Goal: Book appointment/travel/reservation

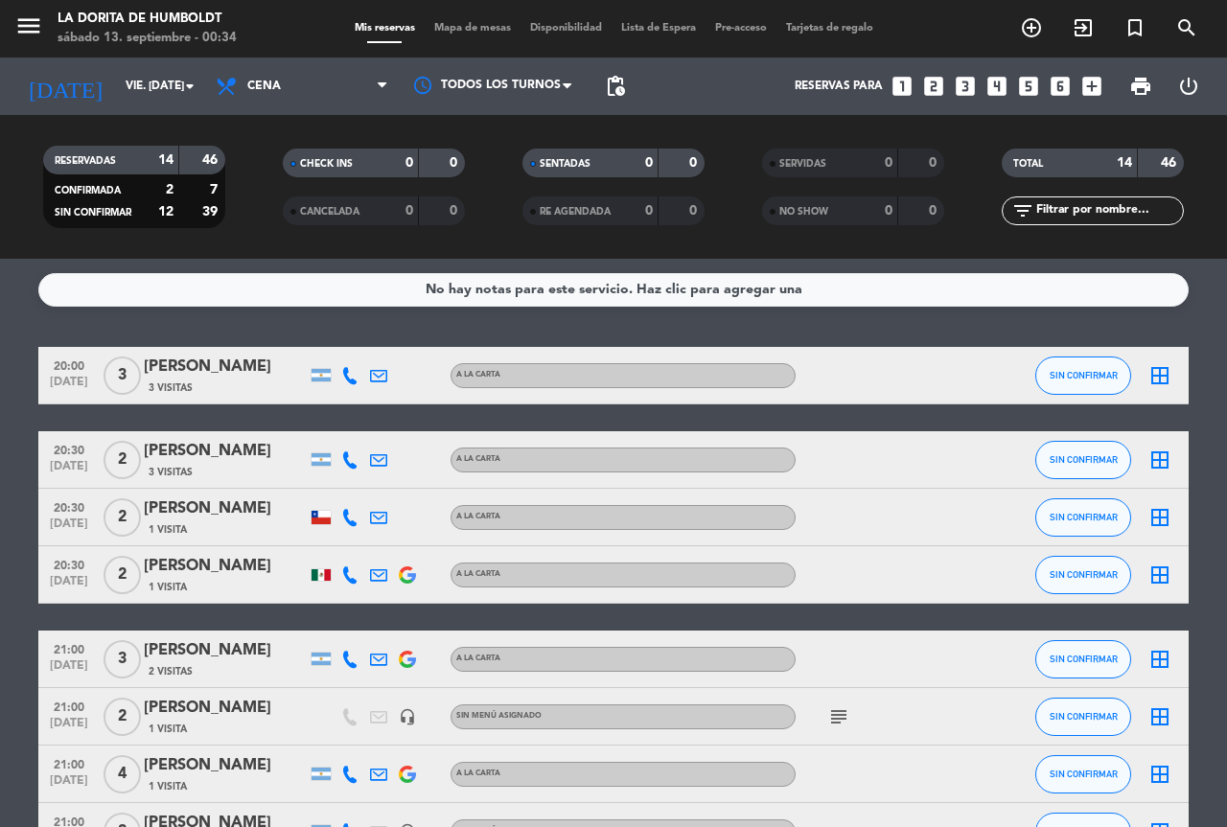
scroll to position [528, 0]
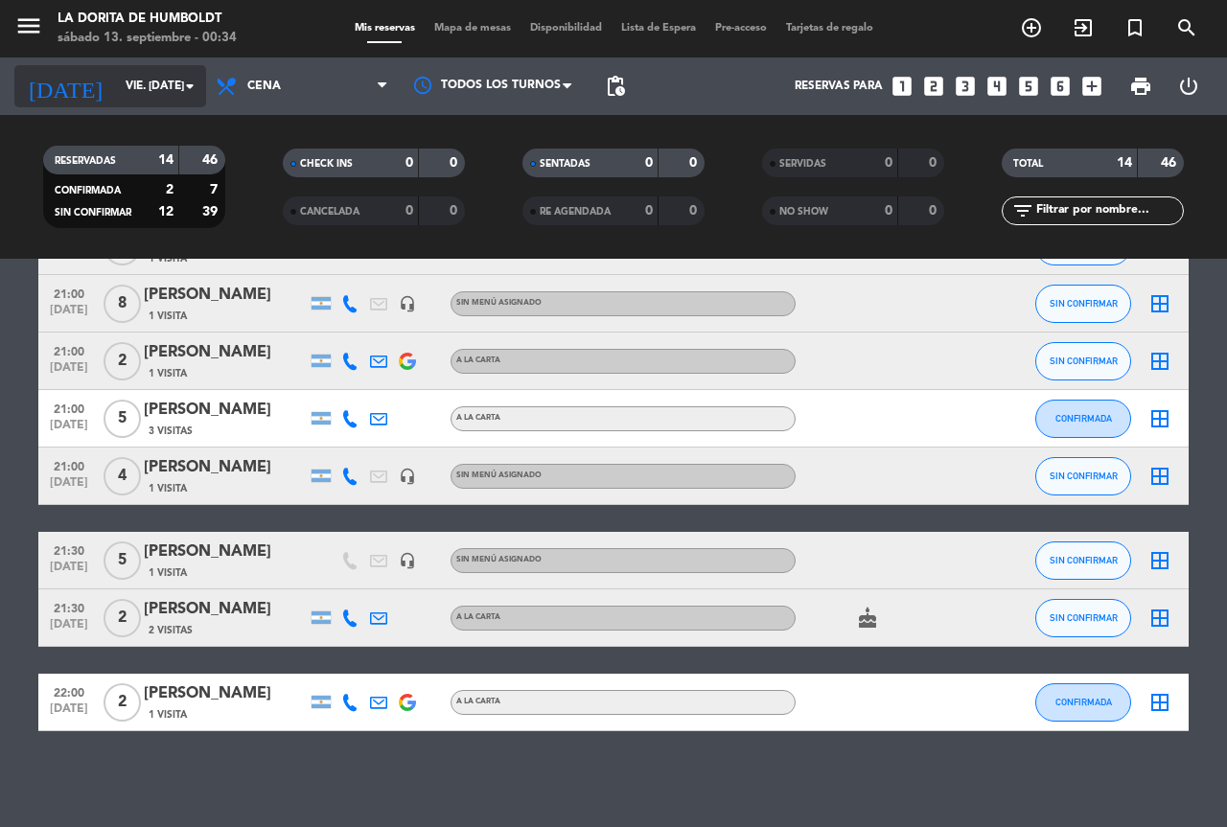
click at [151, 81] on input "vie. [DATE]" at bounding box center [192, 86] width 152 height 33
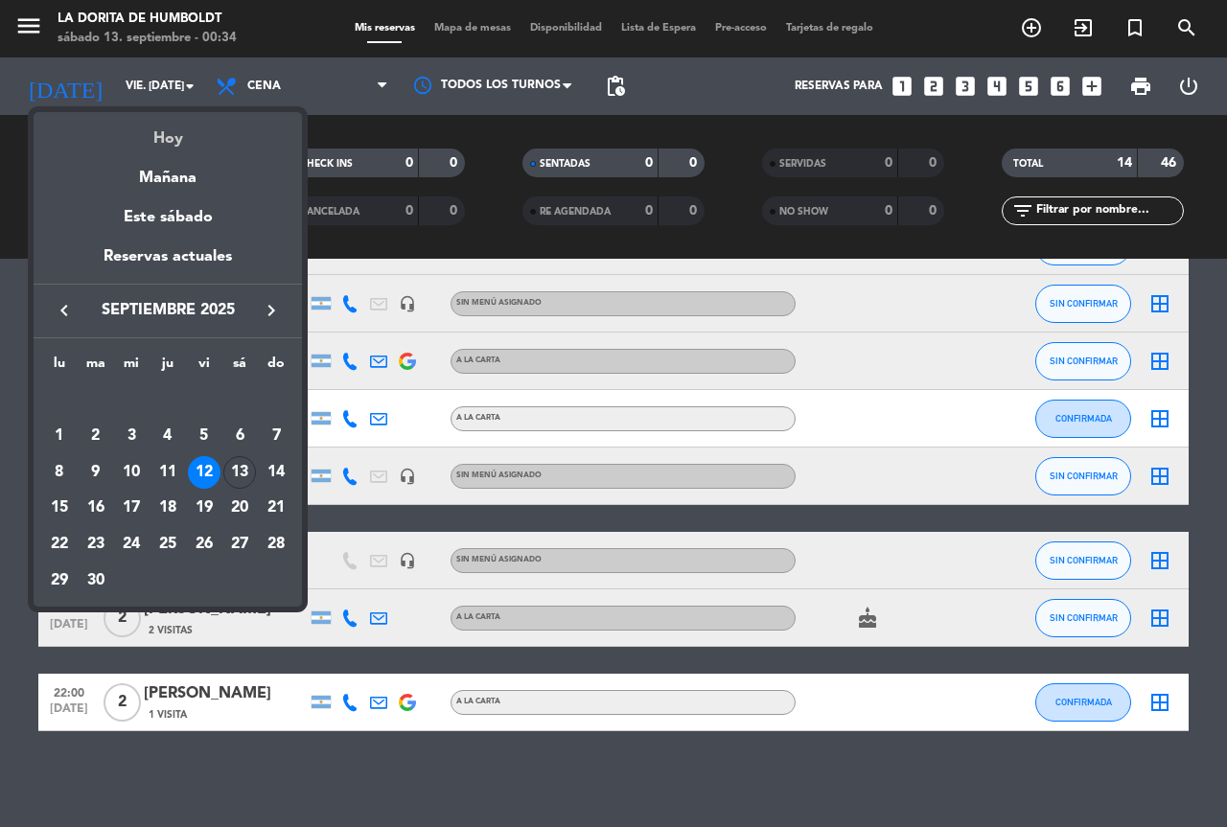
click at [163, 146] on div "Hoy" at bounding box center [168, 131] width 268 height 39
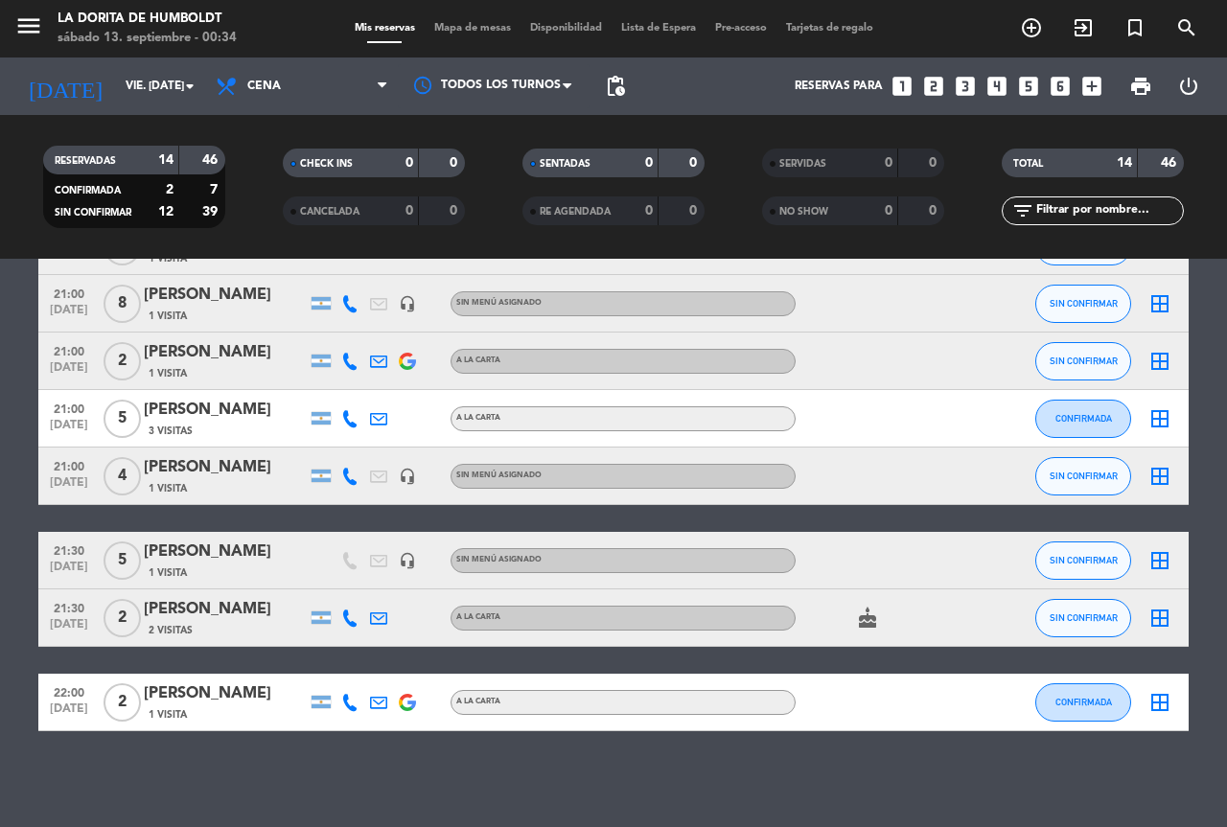
type input "sáb. [DATE]"
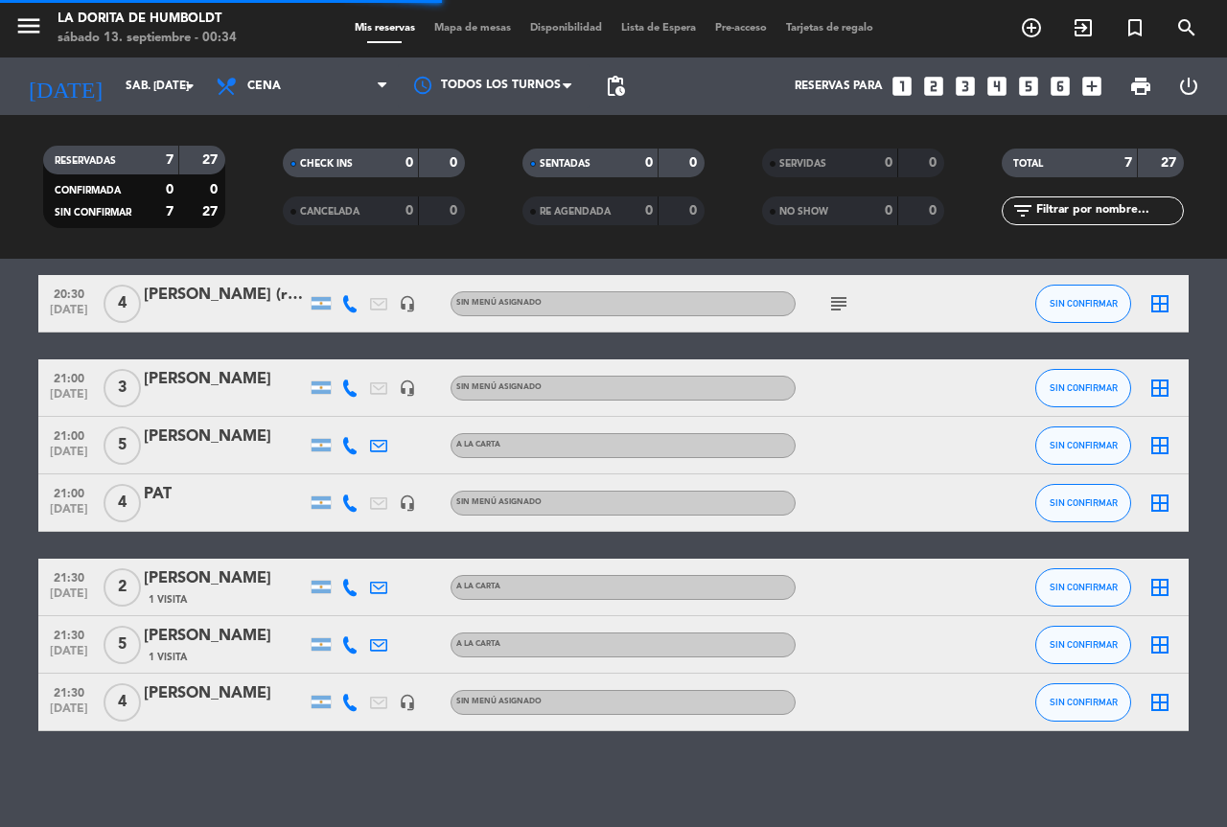
scroll to position [72, 0]
click at [1002, 87] on icon "looks_4" at bounding box center [996, 86] width 25 height 25
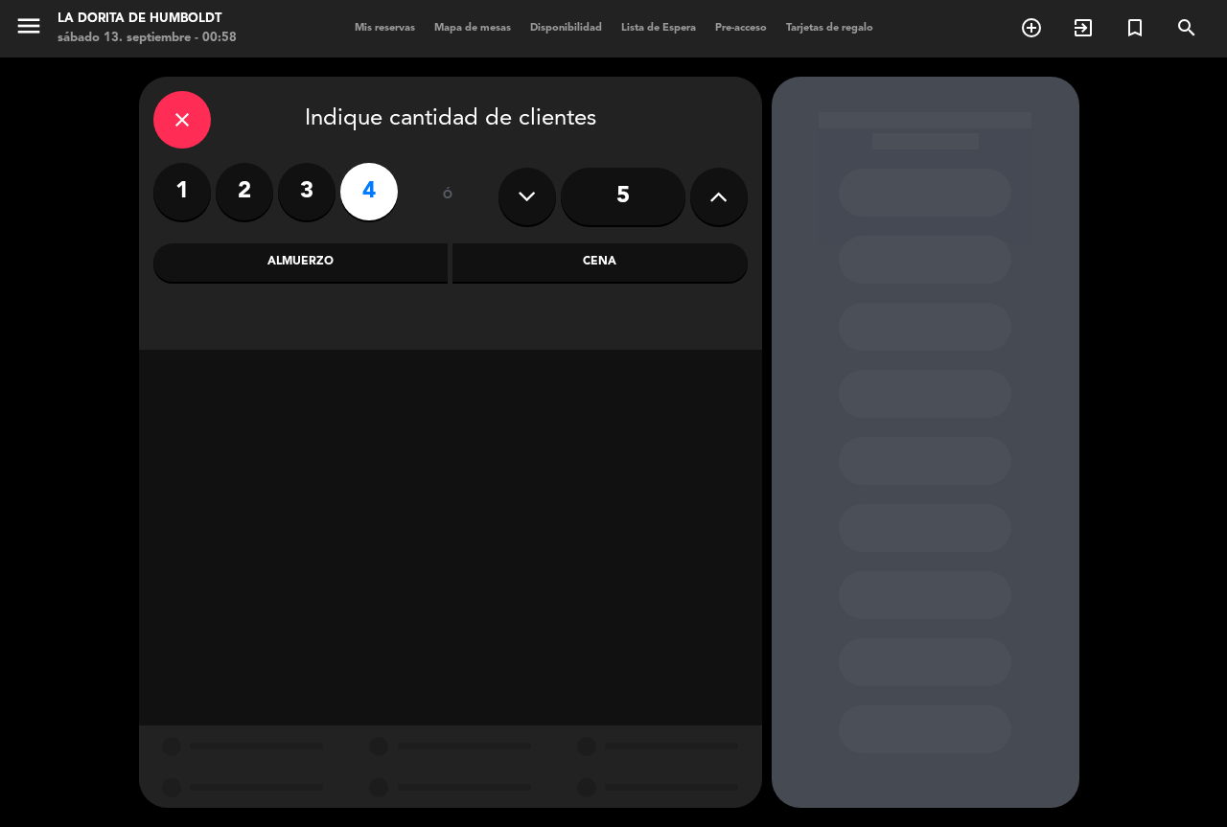
click at [355, 251] on div "Almuerzo" at bounding box center [300, 262] width 295 height 38
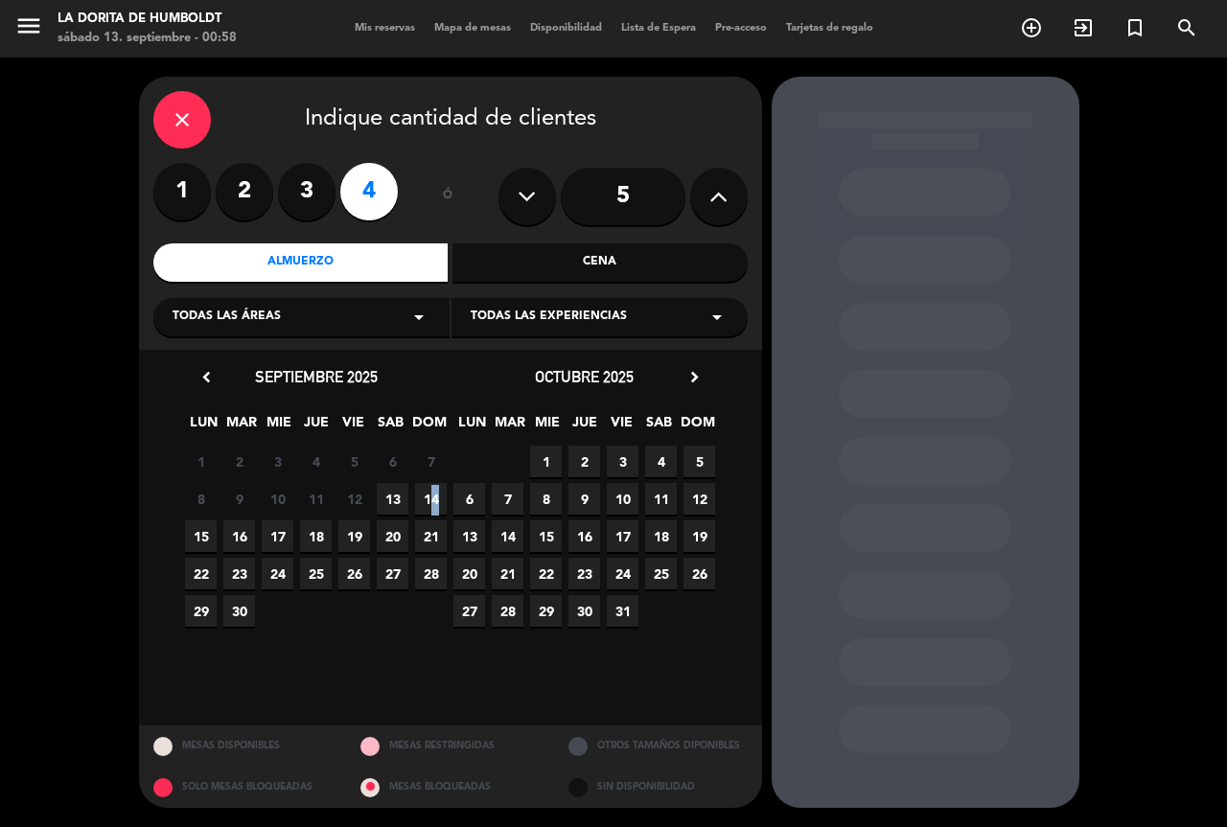
click at [428, 499] on span "14" at bounding box center [431, 499] width 32 height 32
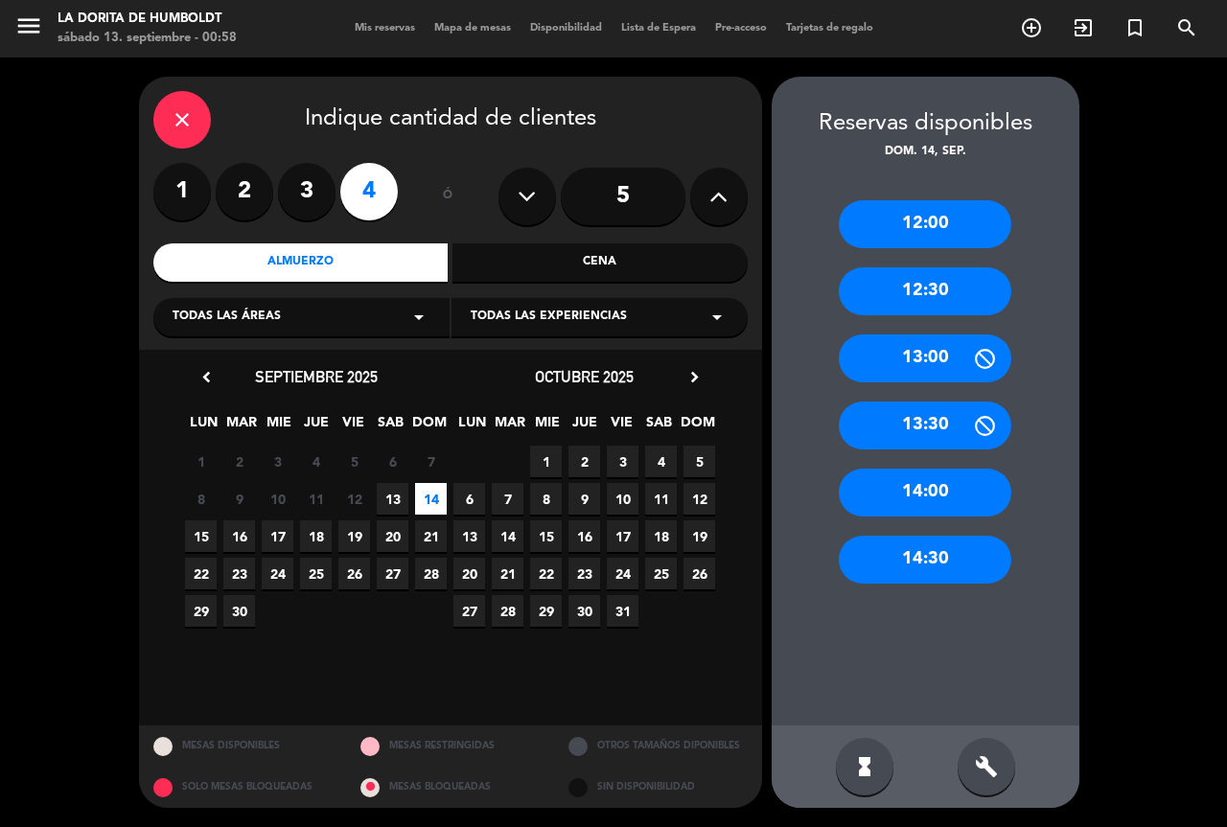
click at [921, 423] on div "13:30" at bounding box center [925, 426] width 173 height 48
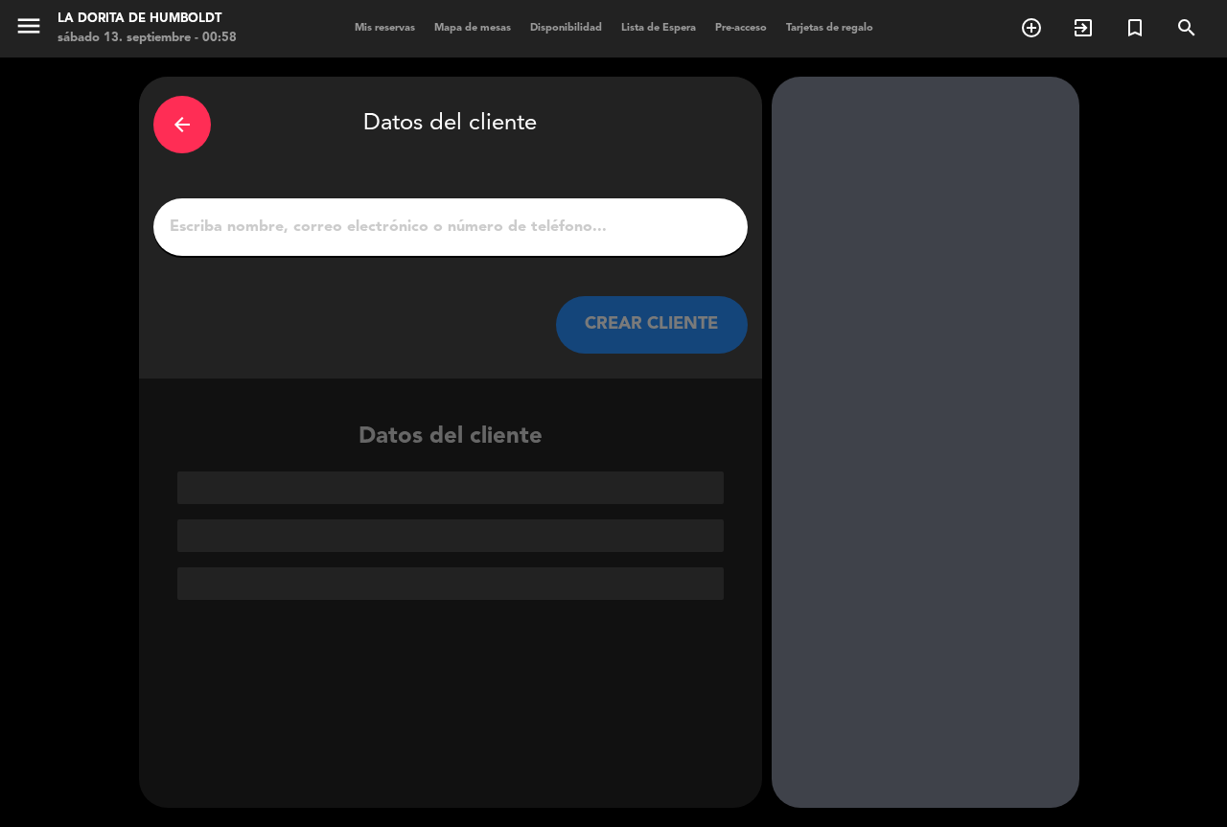
click at [303, 240] on input "1" at bounding box center [451, 227] width 566 height 27
click at [262, 236] on input "1" at bounding box center [451, 227] width 566 height 27
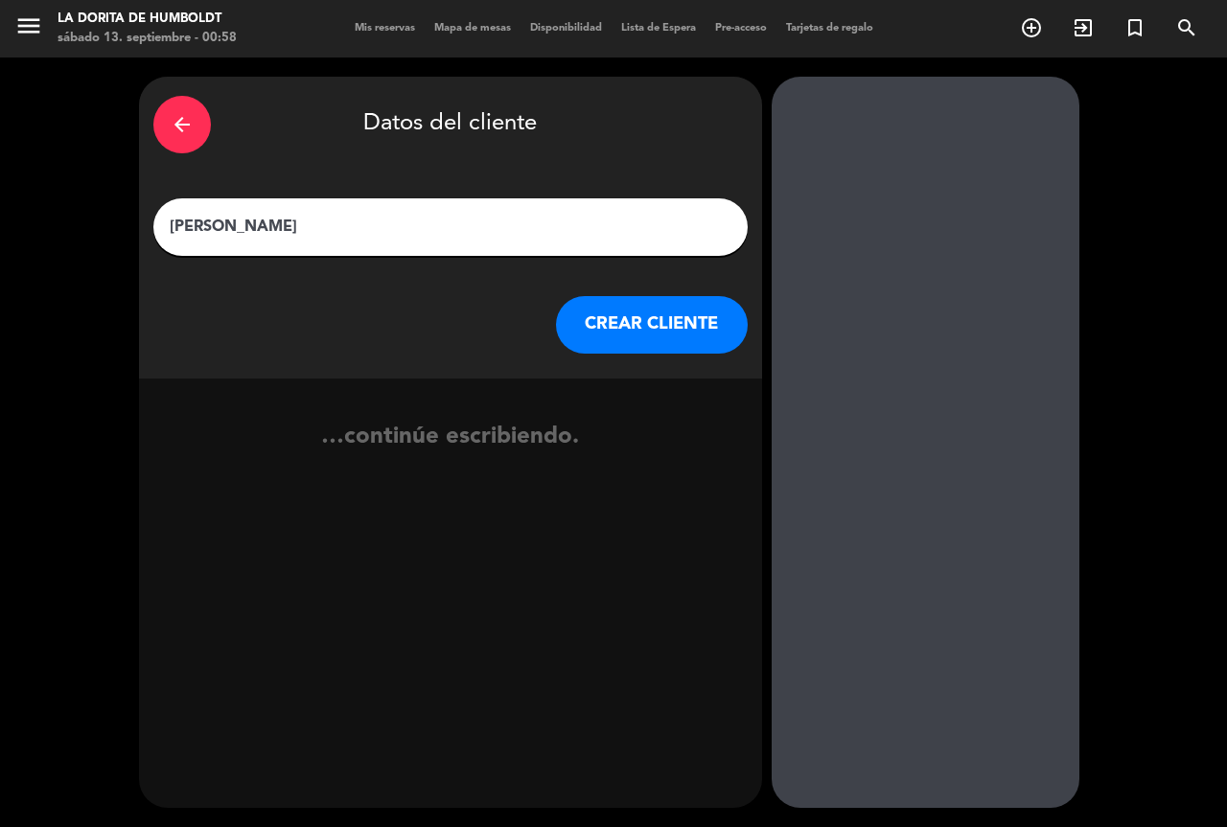
type input "[PERSON_NAME]"
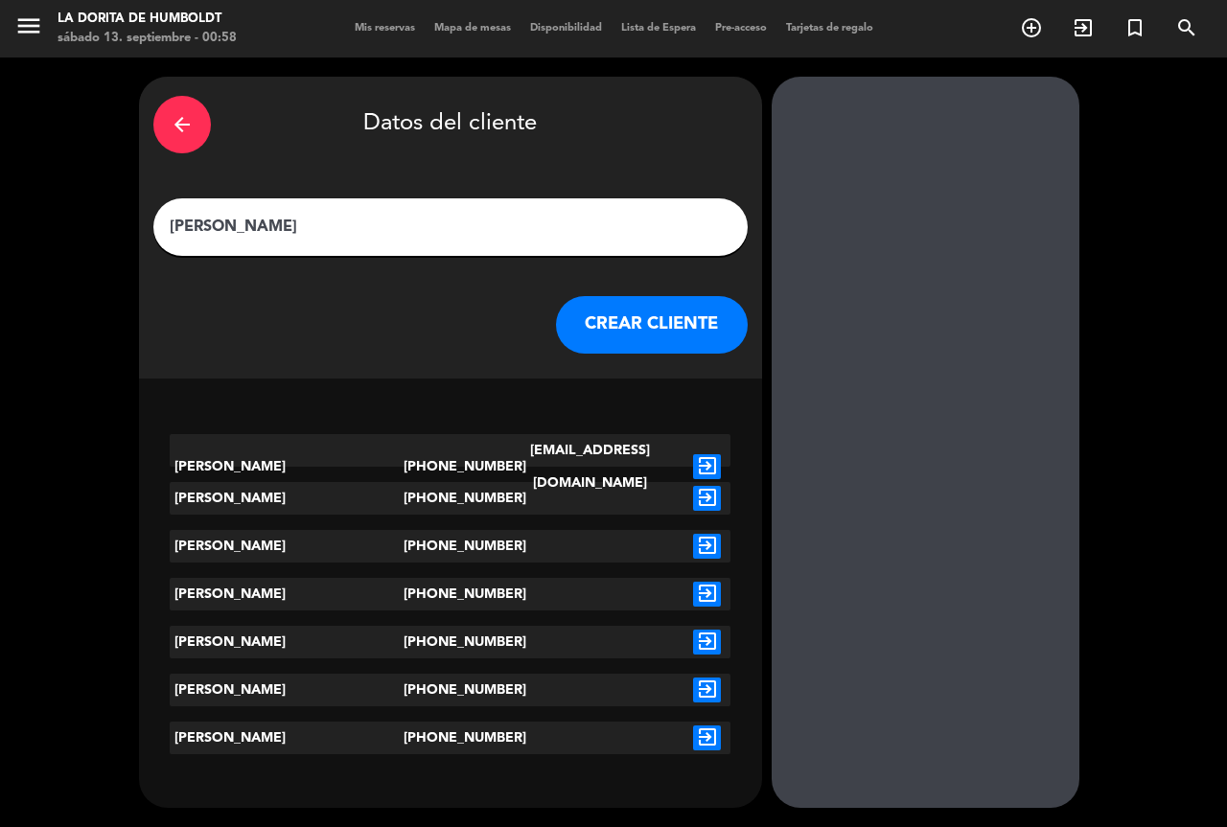
click at [626, 330] on button "CREAR CLIENTE" at bounding box center [652, 325] width 192 height 58
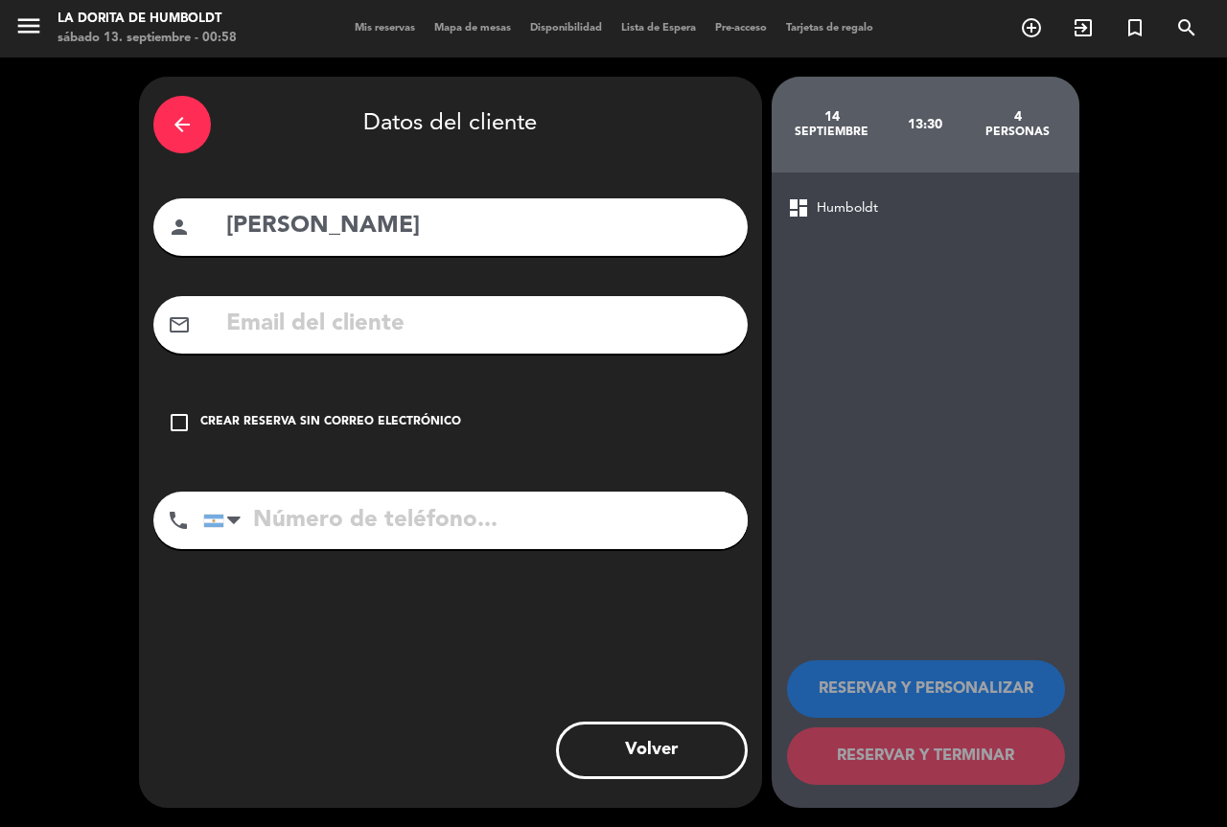
click at [183, 423] on icon "check_box_outline_blank" at bounding box center [179, 422] width 23 height 23
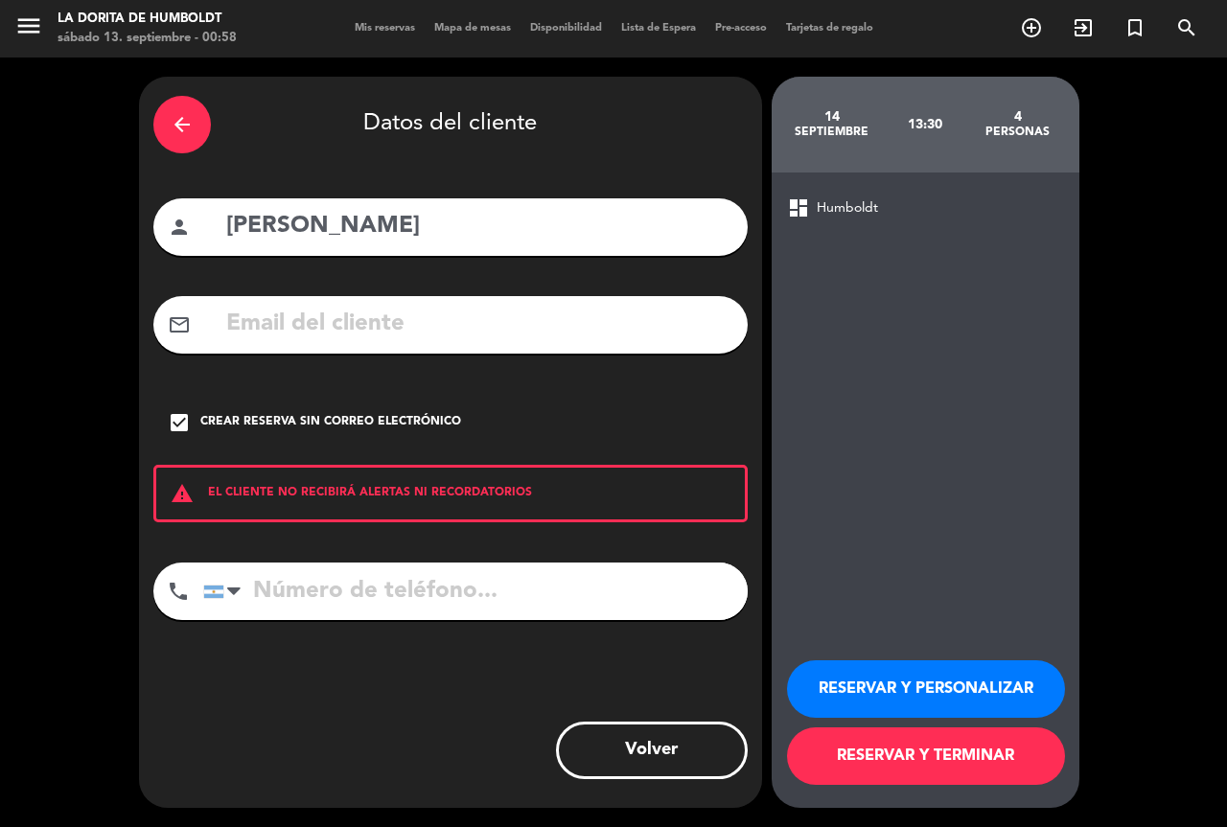
click at [282, 607] on input "tel" at bounding box center [475, 592] width 544 height 58
type input "1149152850"
click at [913, 677] on button "RESERVAR Y PERSONALIZAR" at bounding box center [926, 689] width 278 height 58
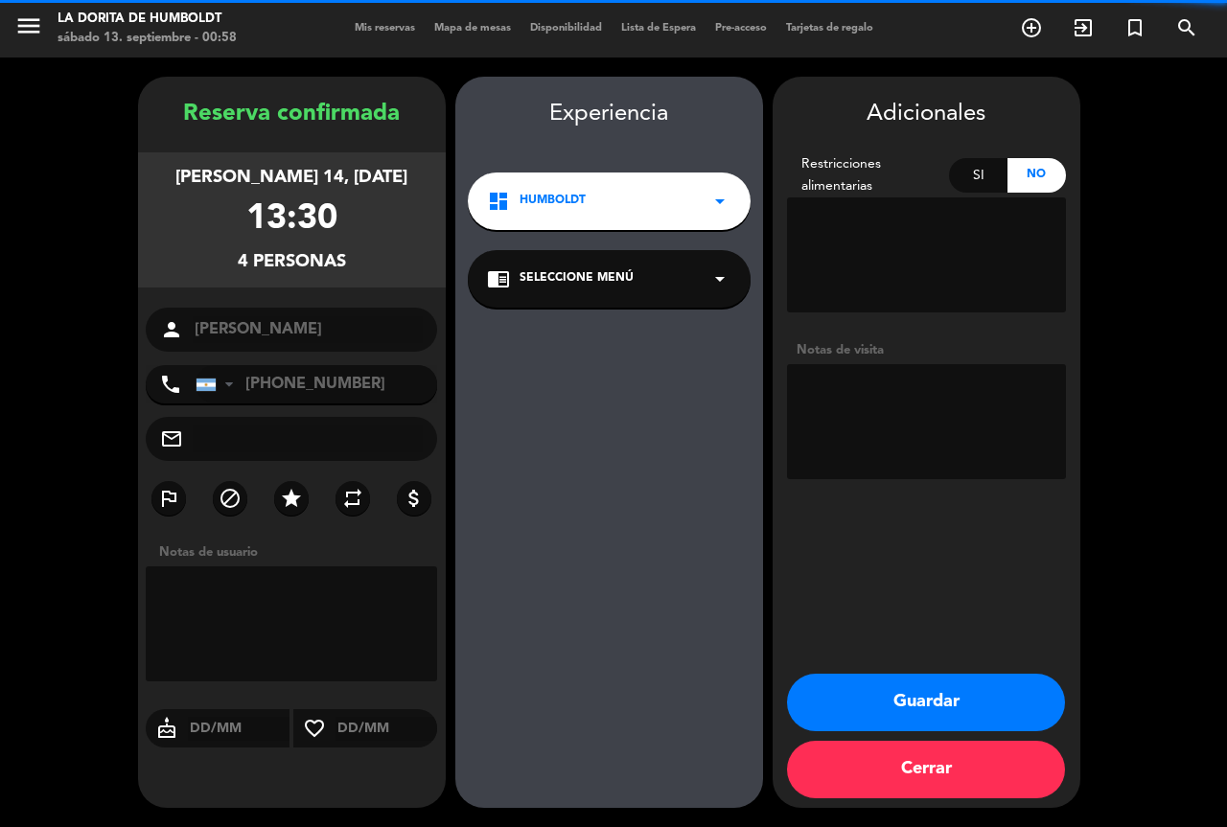
click at [867, 413] on textarea at bounding box center [926, 421] width 279 height 115
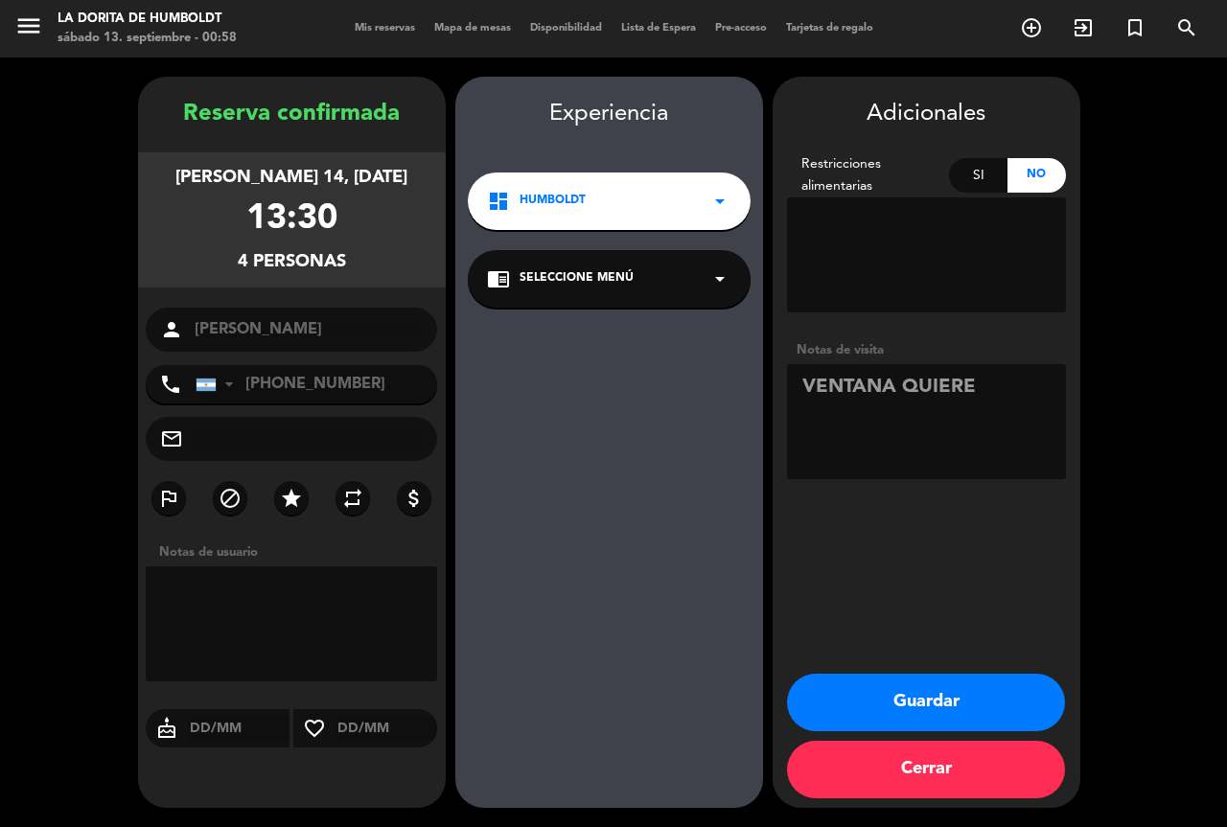
type textarea "VENTANA QUIERE"
click at [939, 705] on button "Guardar" at bounding box center [926, 703] width 278 height 58
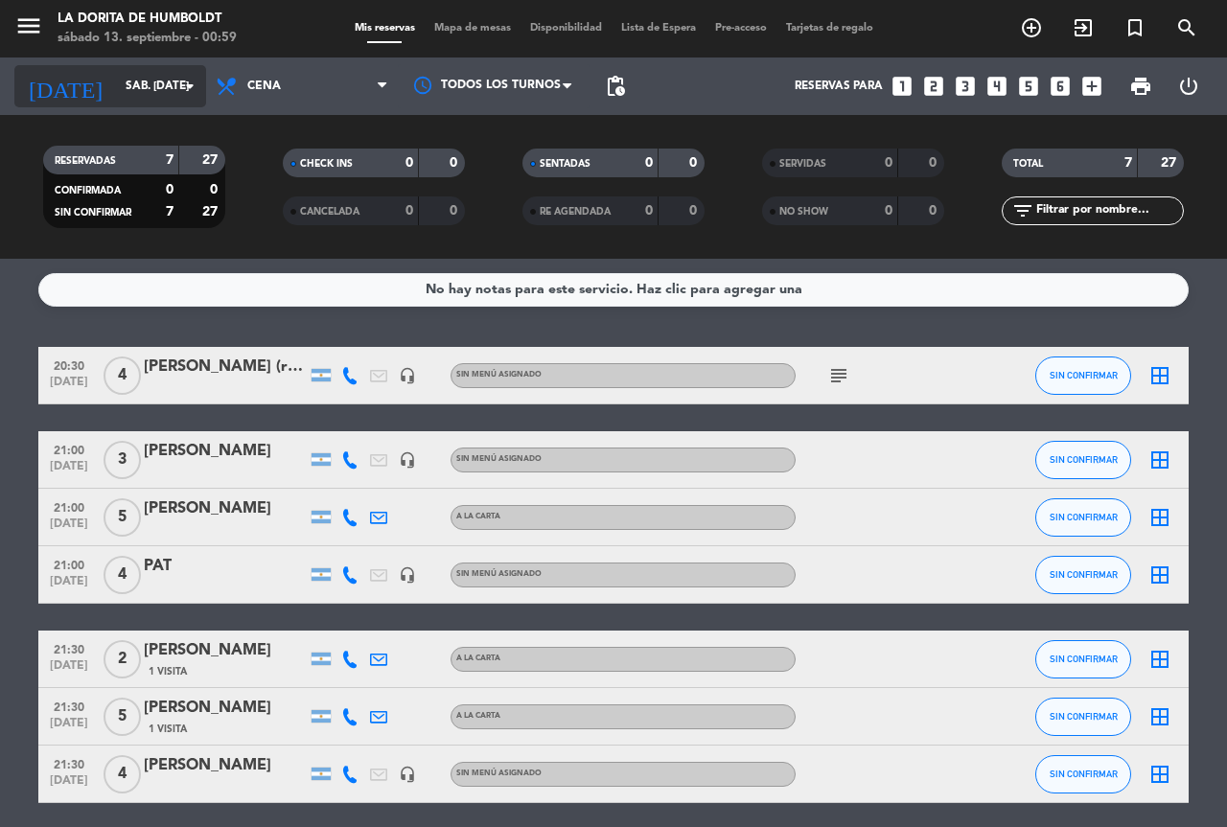
click at [186, 87] on icon "arrow_drop_down" at bounding box center [189, 86] width 23 height 23
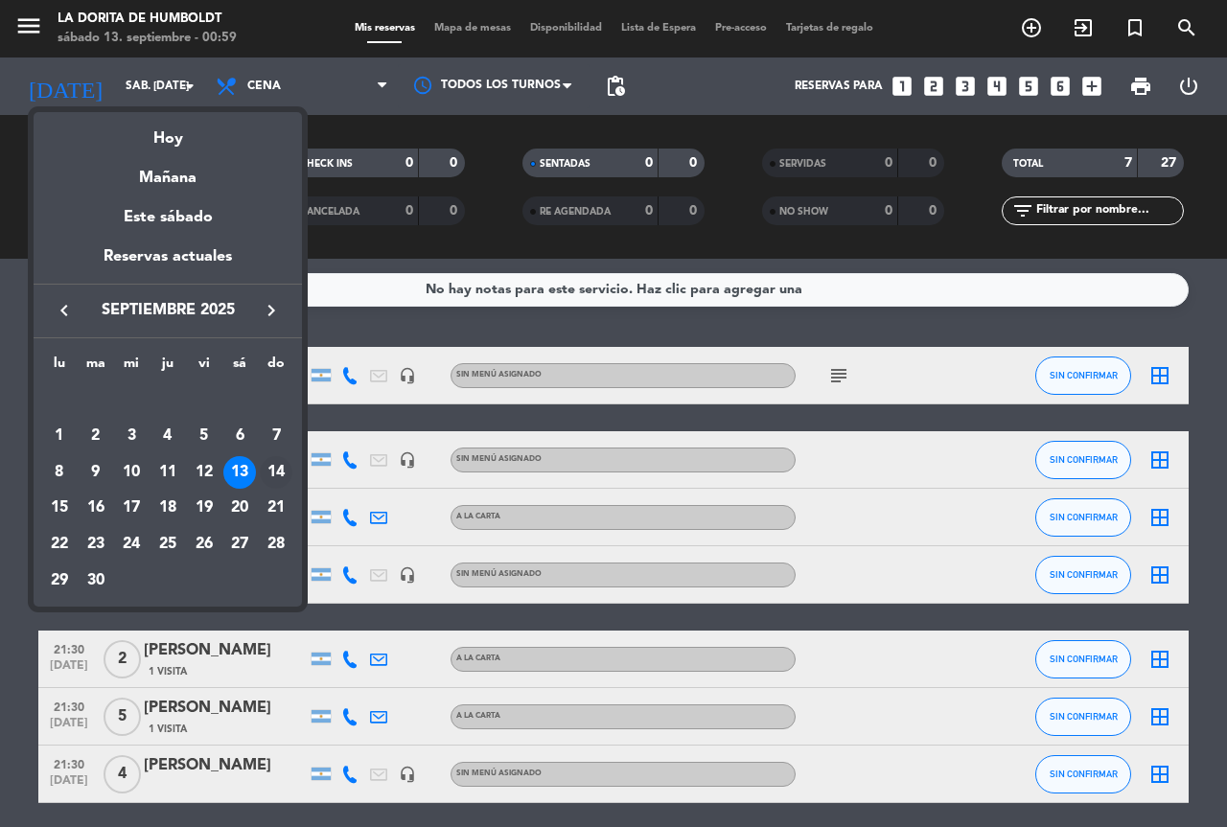
click at [272, 480] on div "14" at bounding box center [276, 472] width 33 height 33
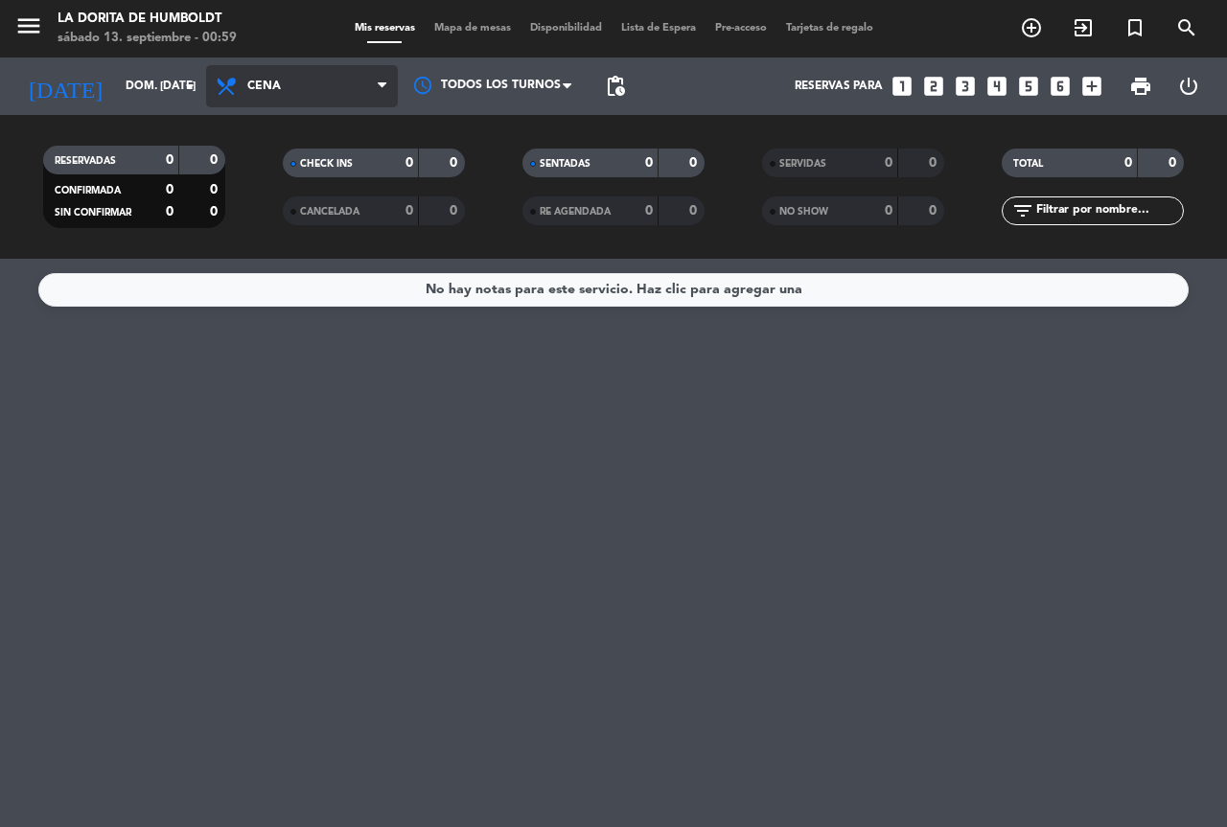
click at [331, 90] on span "Cena" at bounding box center [302, 86] width 192 height 42
click at [322, 181] on div "menu La [PERSON_NAME] de Humboldt sábado 13. septiembre - 00:59 Mis reservas Ma…" at bounding box center [613, 129] width 1227 height 259
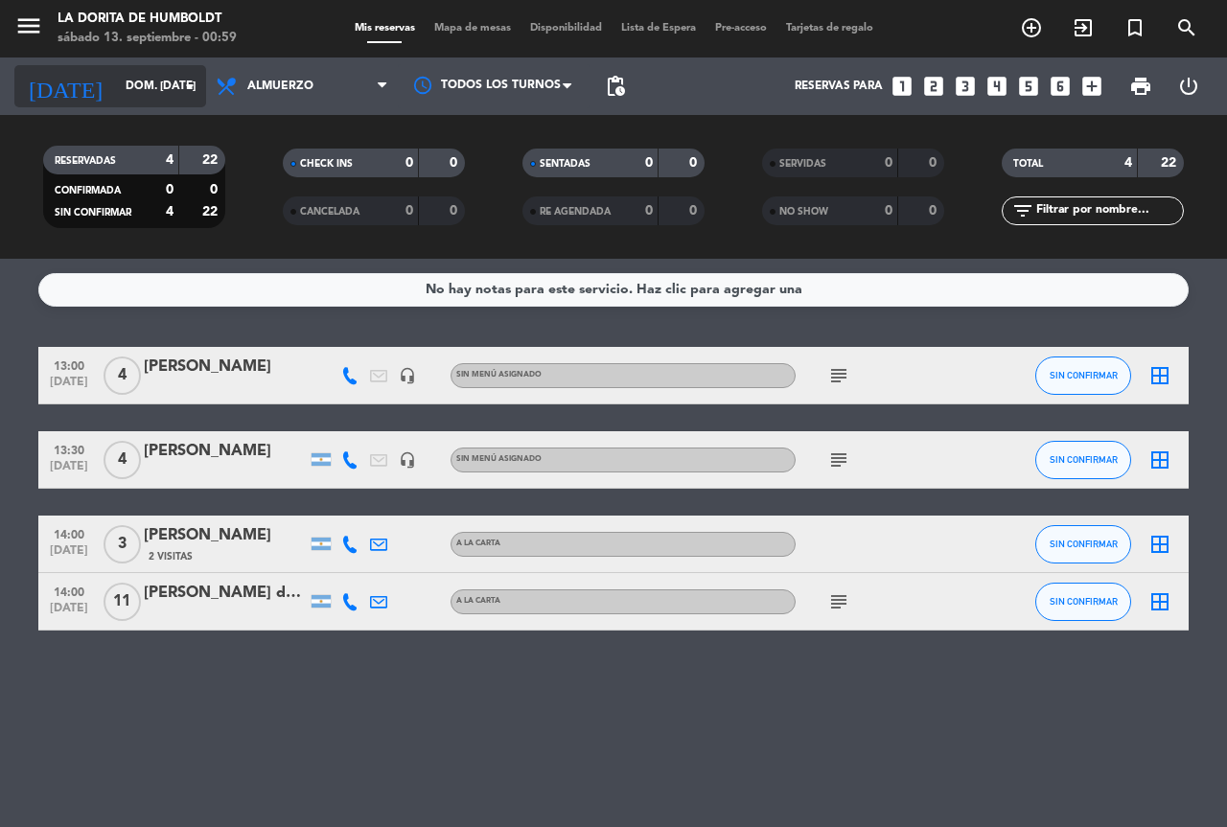
click at [123, 93] on input "dom. [DATE]" at bounding box center [192, 86] width 152 height 33
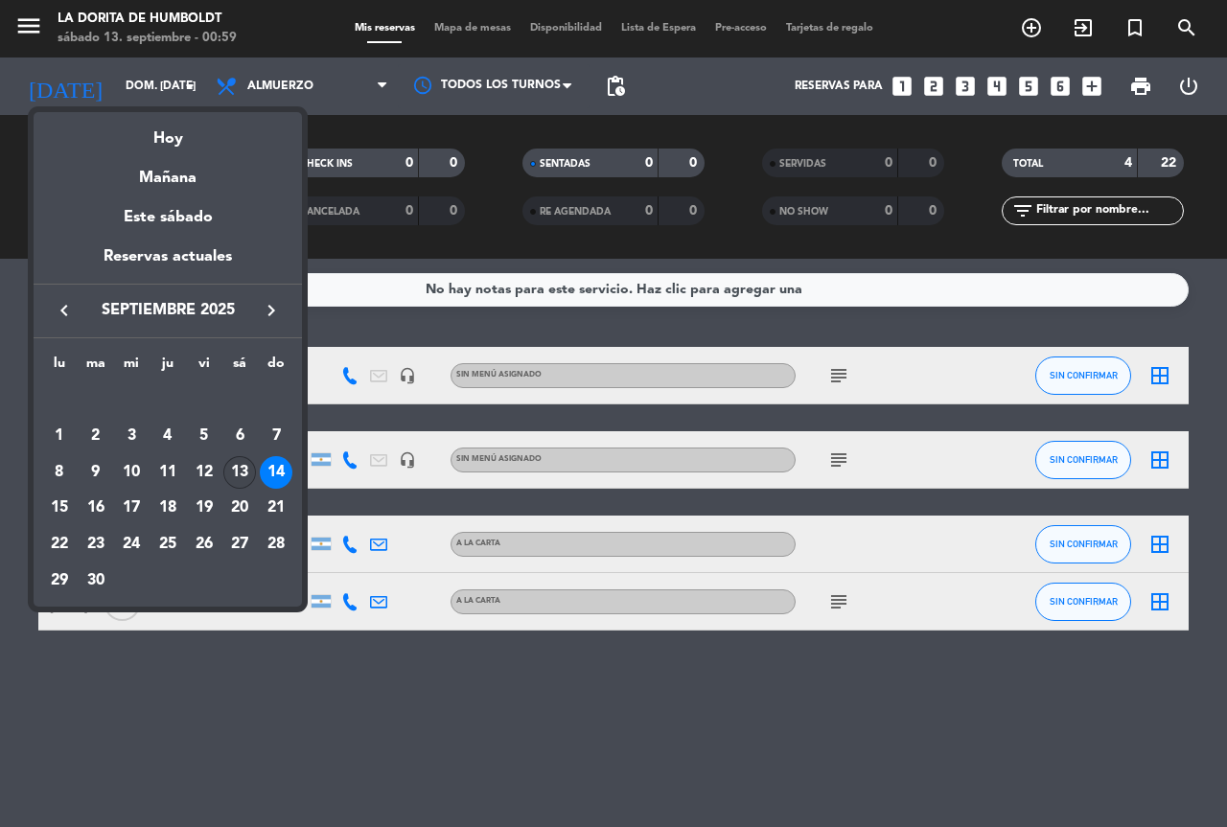
click at [231, 474] on div "13" at bounding box center [239, 472] width 33 height 33
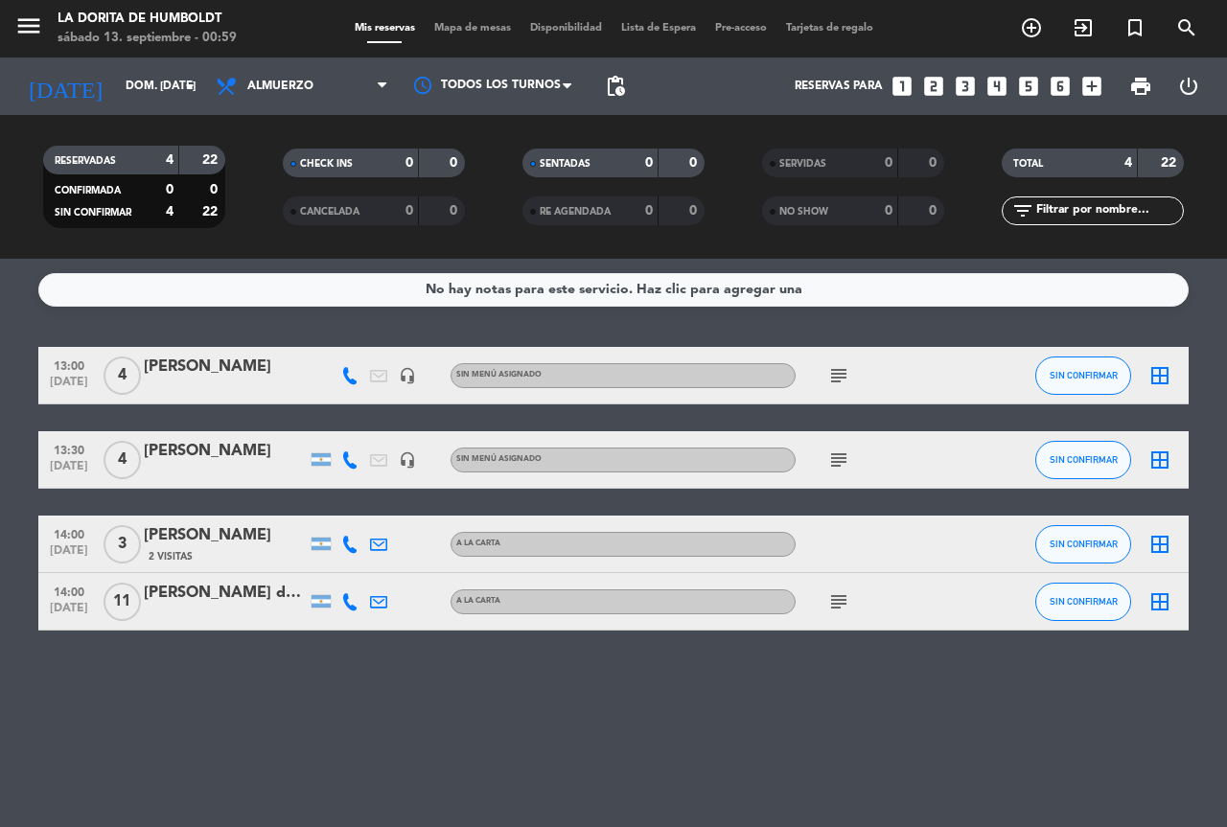
type input "sáb. [DATE]"
